Goal: Task Accomplishment & Management: Manage account settings

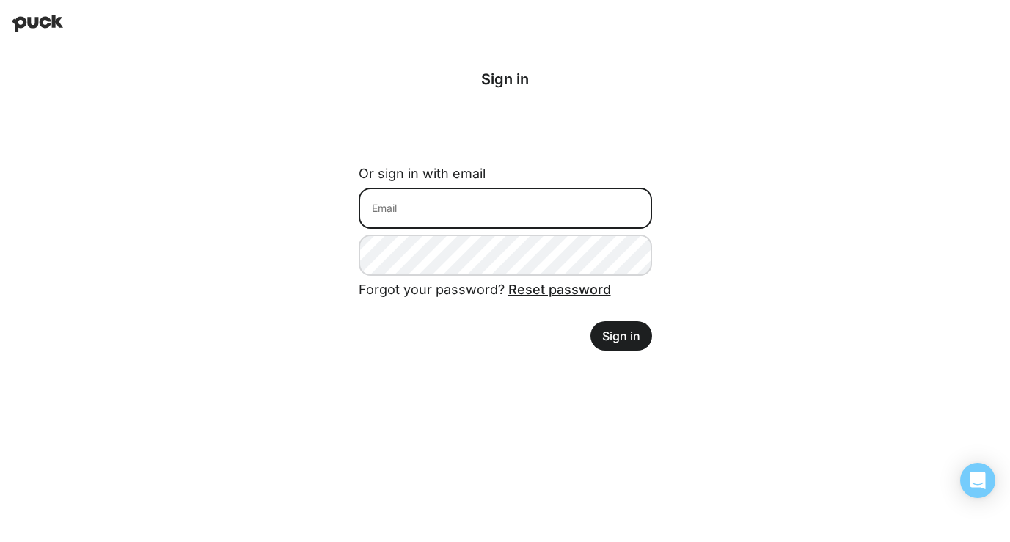
click at [510, 213] on input at bounding box center [505, 208] width 293 height 41
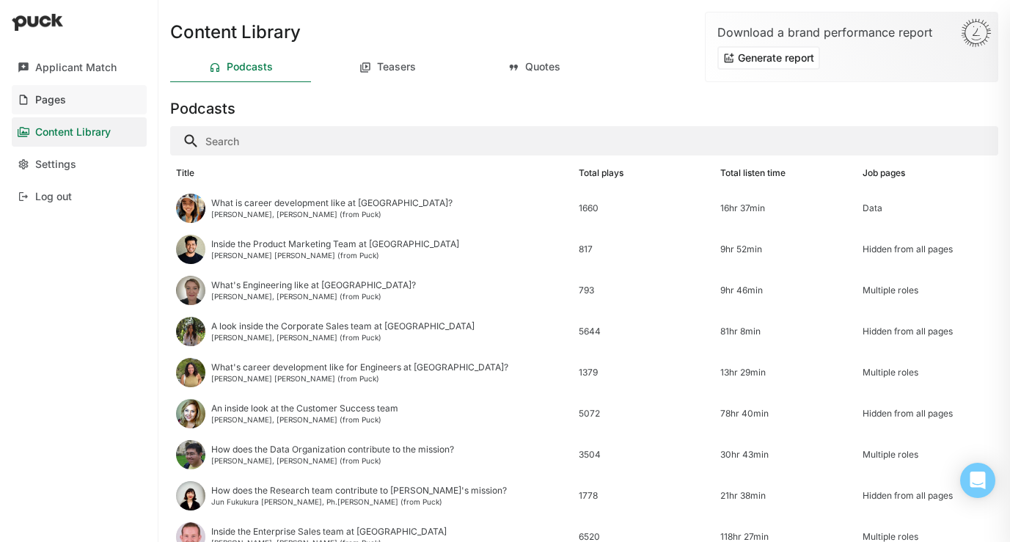
click at [82, 92] on link "Pages" at bounding box center [79, 99] width 135 height 29
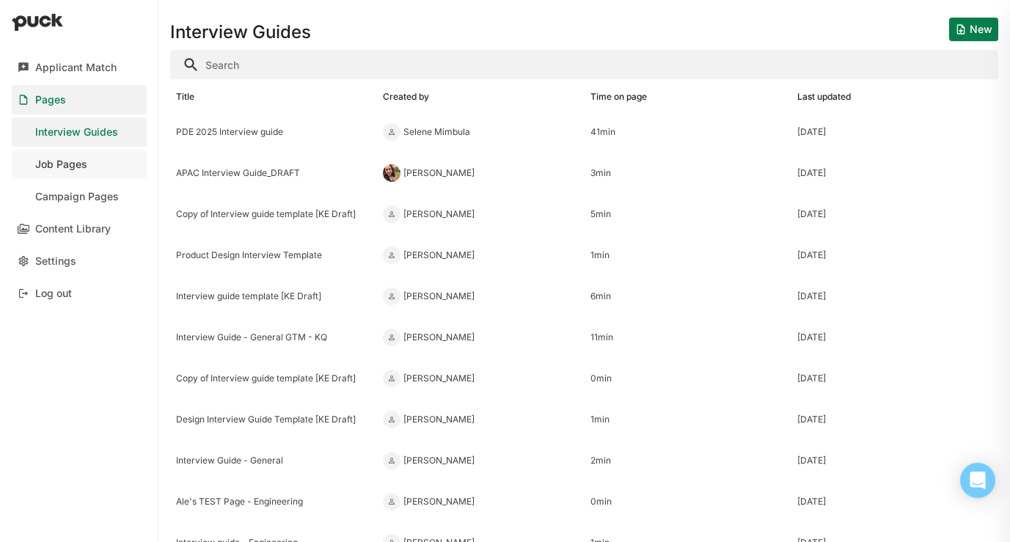
click at [80, 161] on div "Job Pages" at bounding box center [61, 164] width 52 height 12
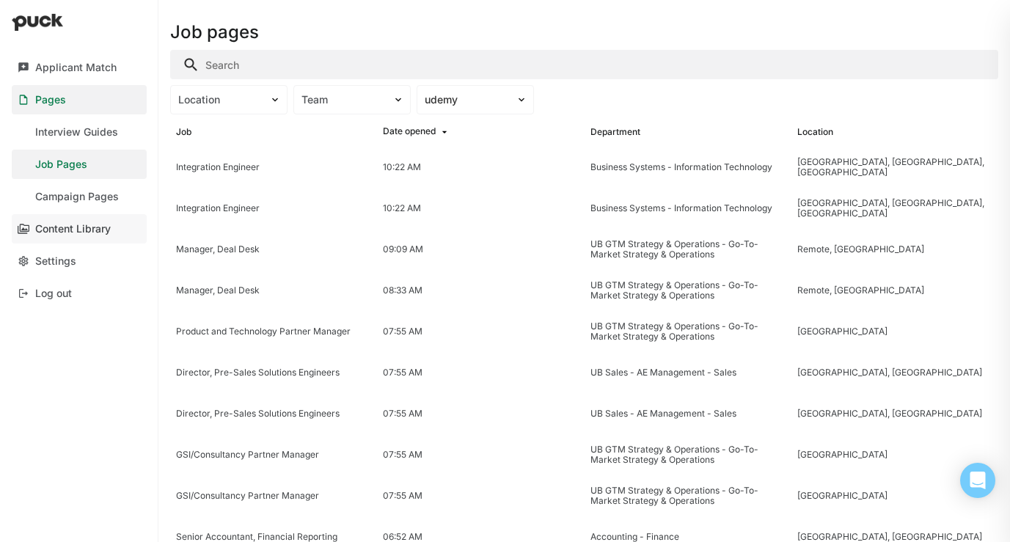
click at [80, 229] on div "Content Library" at bounding box center [73, 229] width 76 height 12
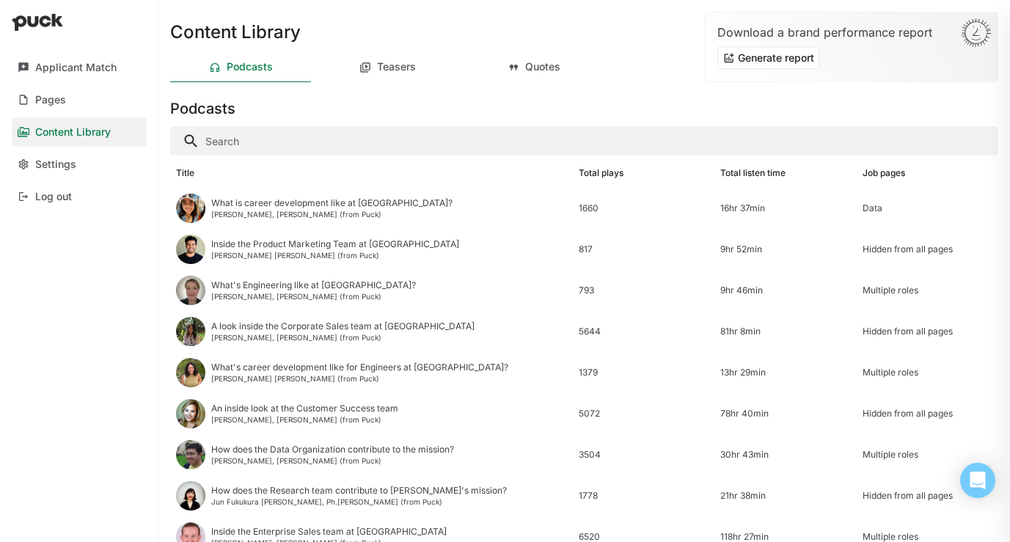
click at [297, 142] on input "Search" at bounding box center [584, 140] width 828 height 29
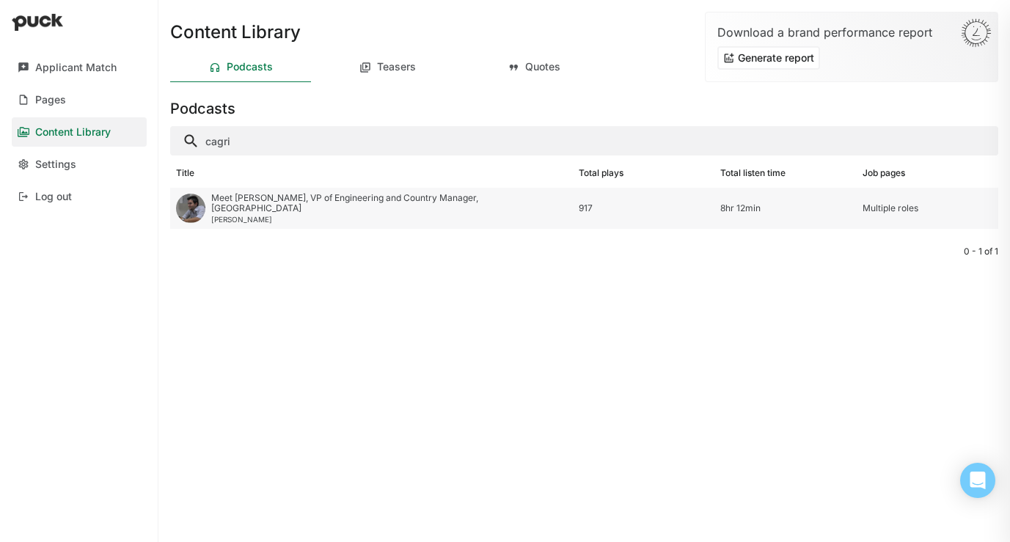
type input "cagri"
click at [252, 215] on div "[PERSON_NAME]" at bounding box center [389, 219] width 356 height 9
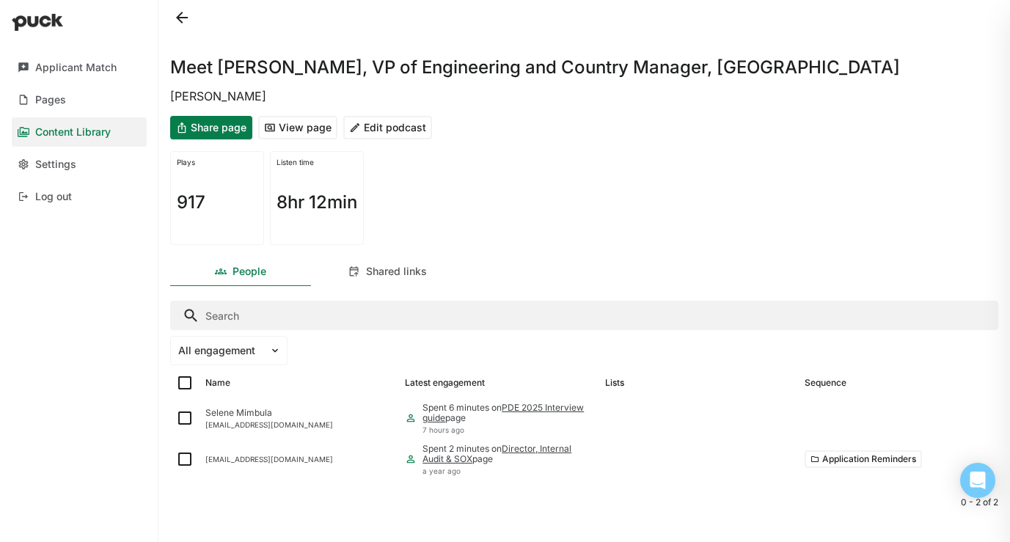
scroll to position [16, 0]
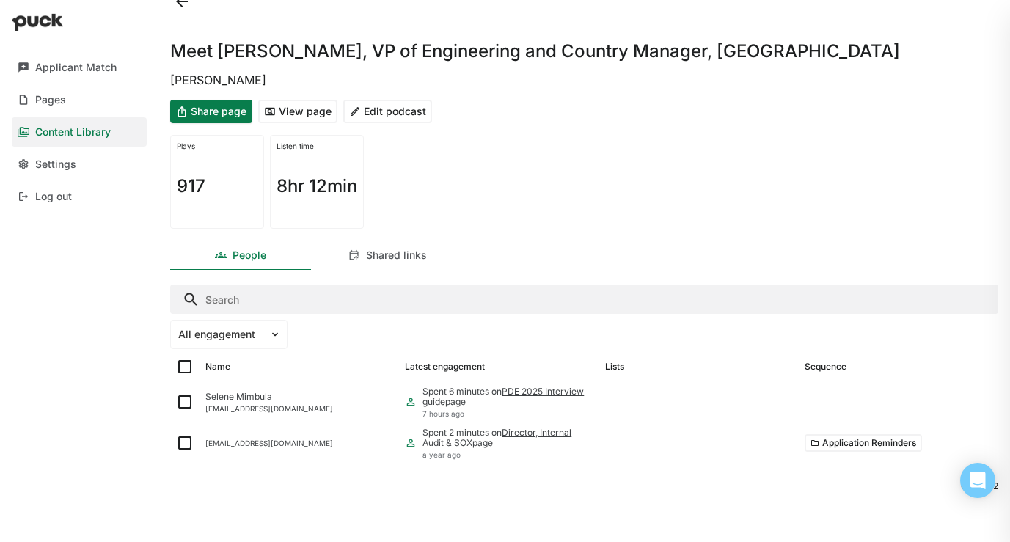
click at [391, 113] on button "Edit podcast" at bounding box center [387, 111] width 89 height 23
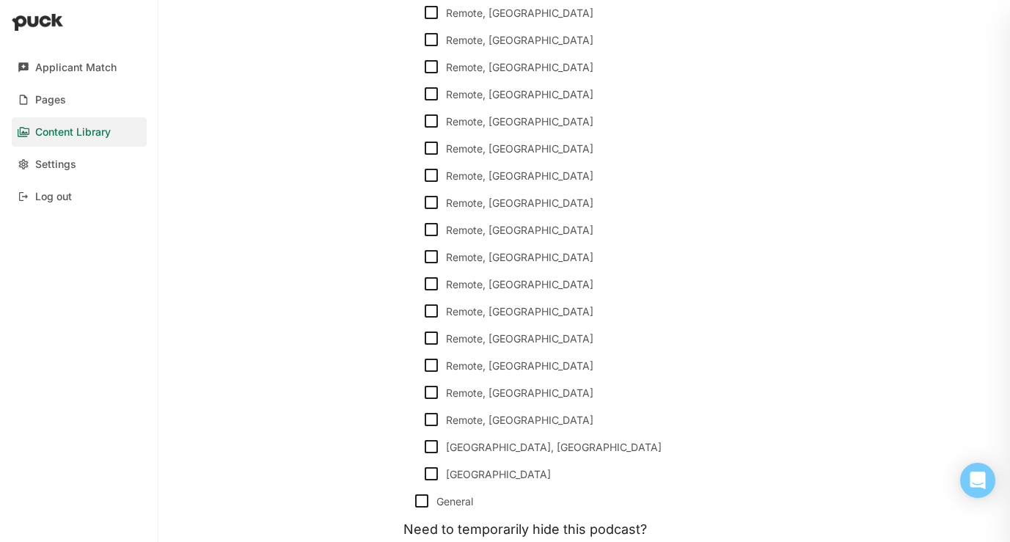
scroll to position [5874, 0]
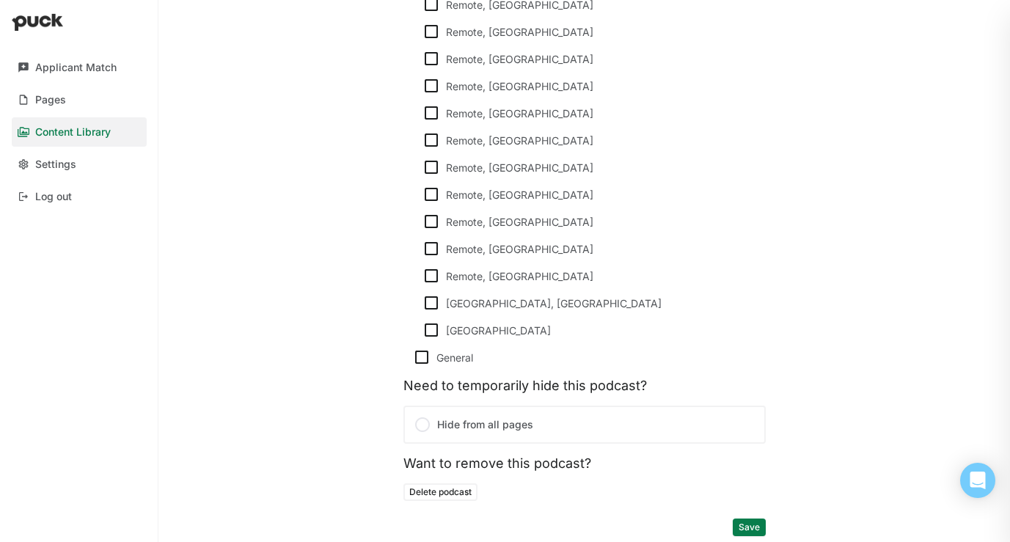
click at [503, 419] on label "Hide from all pages" at bounding box center [584, 425] width 362 height 38
click at [0, 0] on input "Hide from all pages" at bounding box center [0, 0] width 0 height 0
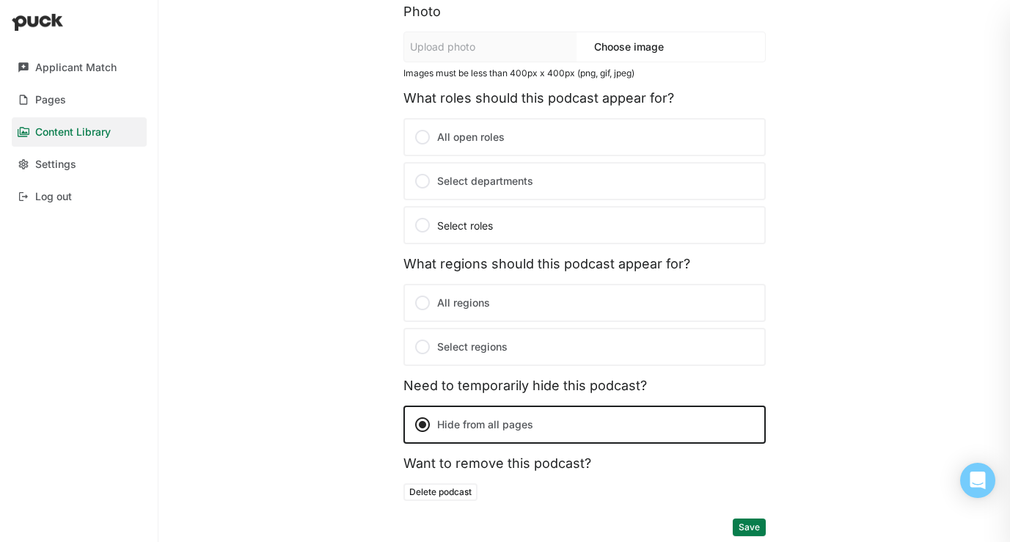
click at [459, 489] on button "Delete podcast" at bounding box center [440, 492] width 74 height 18
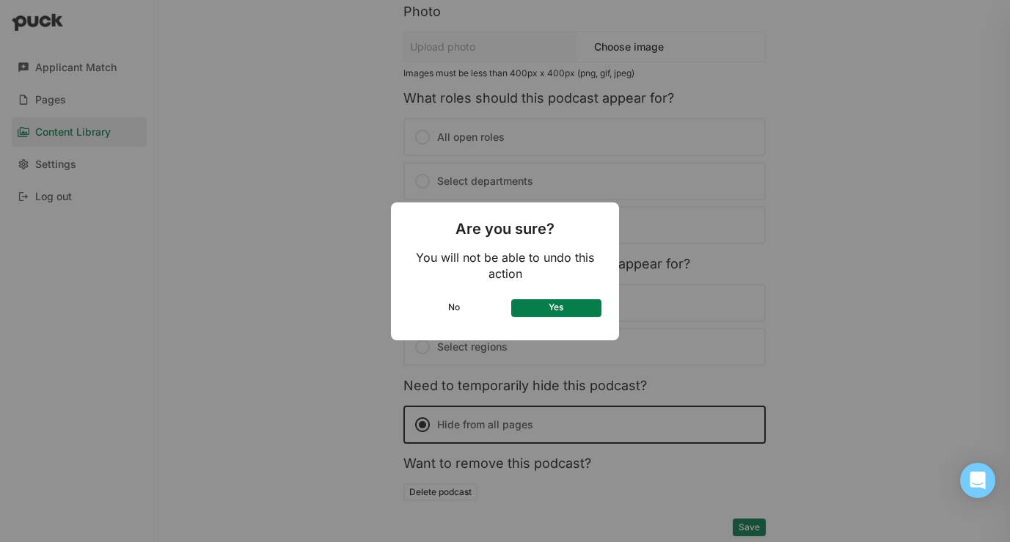
click at [575, 315] on button "Yes" at bounding box center [556, 308] width 91 height 18
